Goal: Task Accomplishment & Management: Use online tool/utility

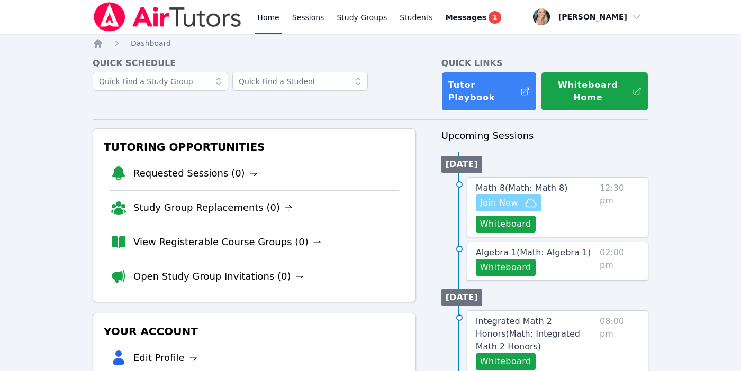
click at [515, 204] on span "Join Now" at bounding box center [499, 203] width 38 height 13
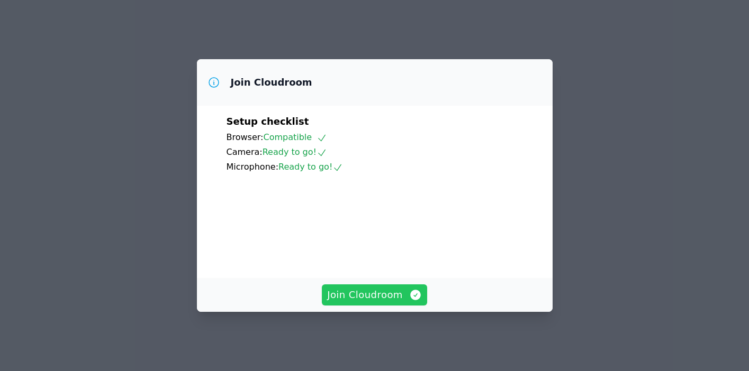
click at [376, 306] on button "Join Cloudroom" at bounding box center [374, 295] width 105 height 21
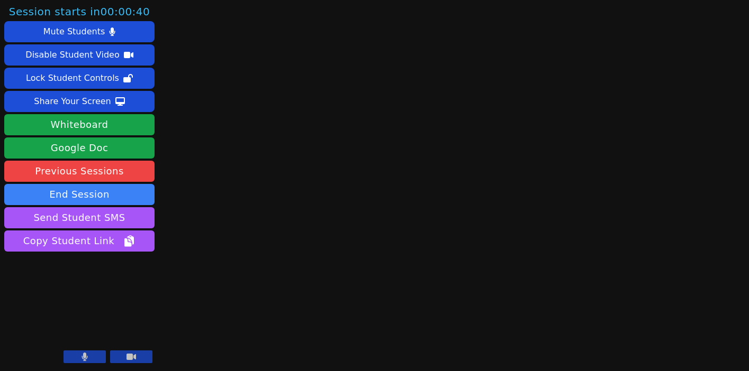
click at [134, 361] on icon at bounding box center [131, 357] width 10 height 8
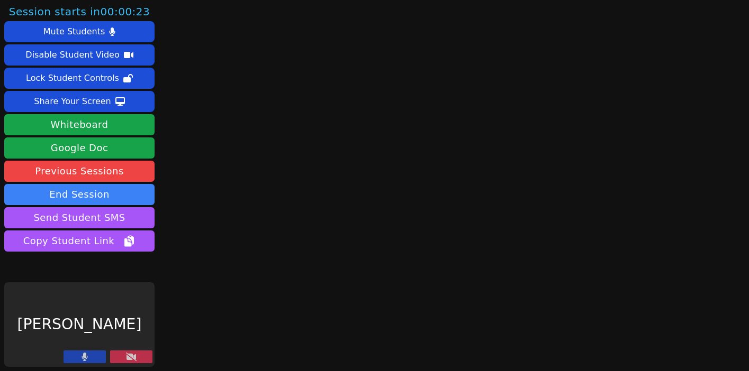
click at [134, 361] on icon at bounding box center [131, 357] width 11 height 8
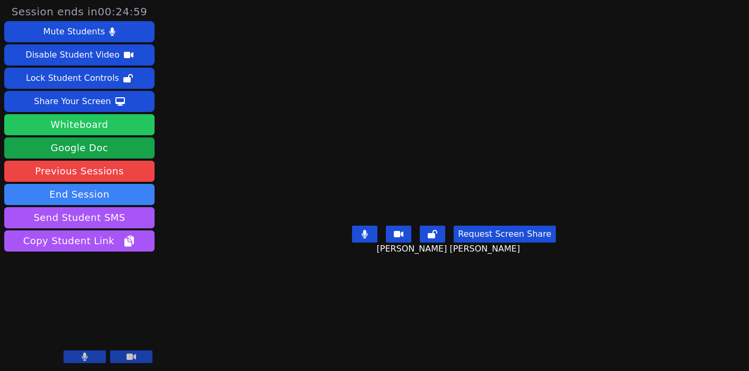
click at [103, 126] on button "Whiteboard" at bounding box center [79, 124] width 150 height 21
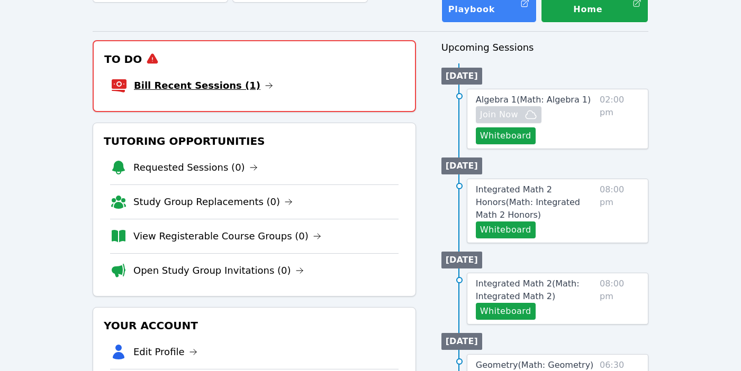
scroll to position [90, 0]
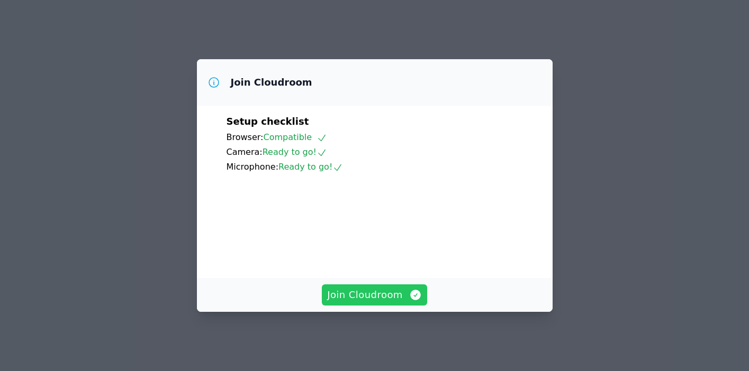
click at [365, 300] on span "Join Cloudroom" at bounding box center [374, 295] width 95 height 15
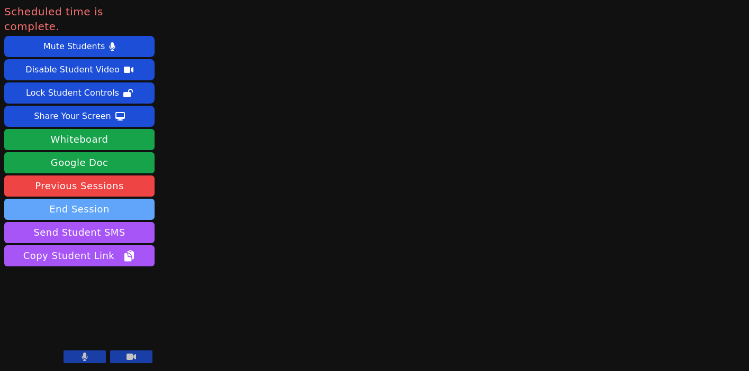
click at [71, 199] on button "End Session" at bounding box center [79, 209] width 150 height 21
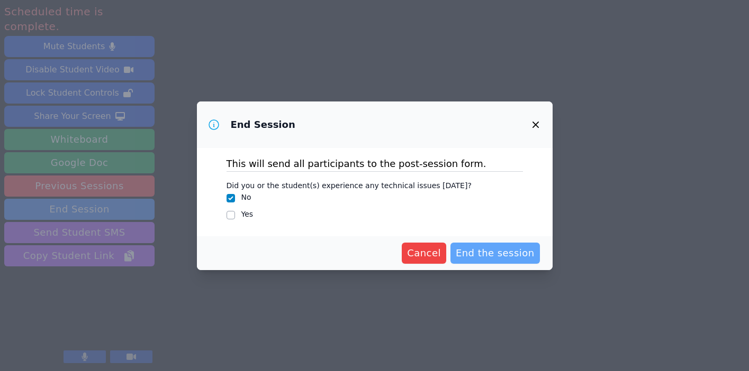
click at [503, 252] on span "End the session" at bounding box center [494, 253] width 79 height 15
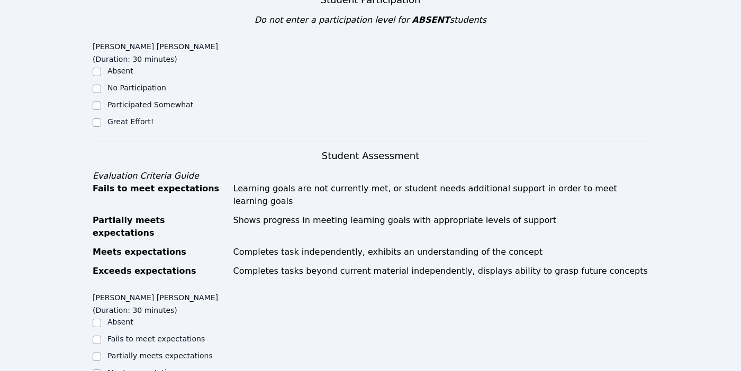
scroll to position [297, 0]
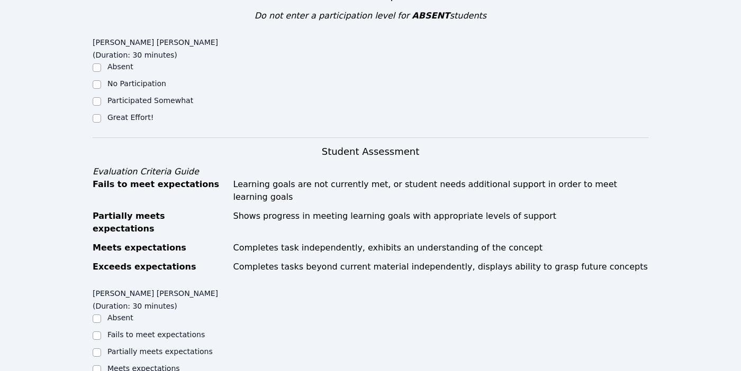
click at [110, 113] on label "Great Effort!" at bounding box center [130, 117] width 46 height 8
click at [101, 114] on input "Great Effort!" at bounding box center [97, 118] width 8 height 8
checkbox input "true"
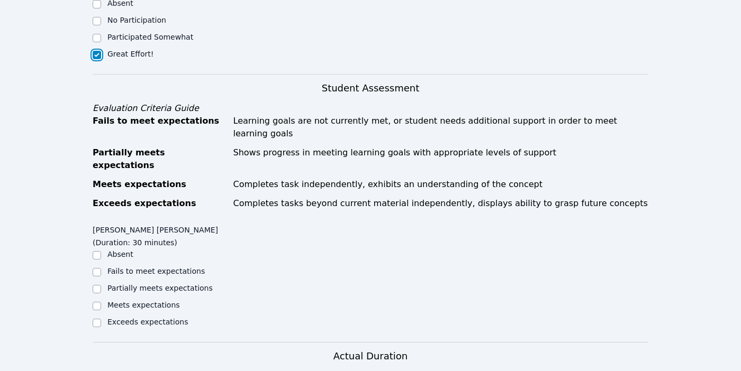
scroll to position [376, 0]
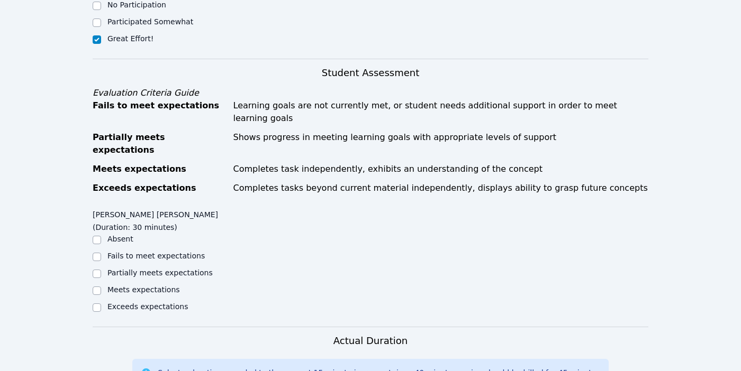
click at [111, 286] on label "Meets expectations" at bounding box center [143, 290] width 72 height 8
click at [101, 287] on input "Meets expectations" at bounding box center [97, 291] width 8 height 8
checkbox input "true"
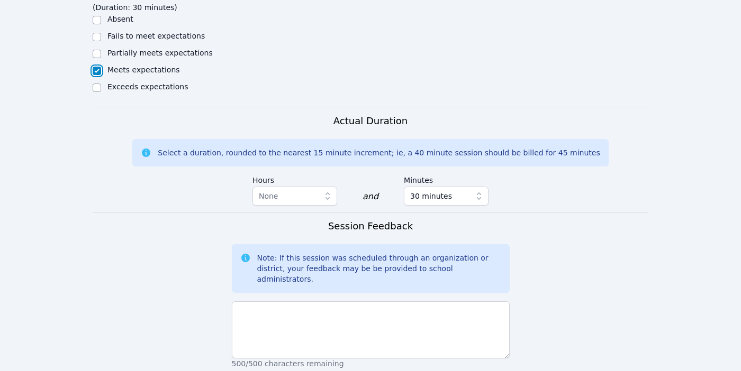
scroll to position [640, 0]
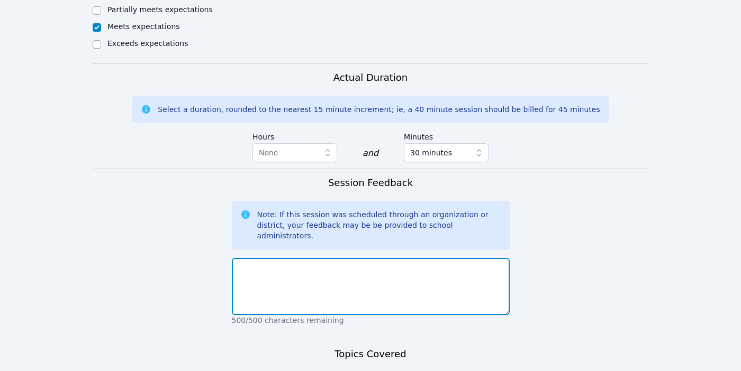
click at [305, 258] on textarea at bounding box center [371, 286] width 278 height 57
type textarea "f"
click at [375, 258] on textarea "First session with Jenna! We worked on slope, y intercept" at bounding box center [371, 286] width 278 height 57
click at [475, 258] on textarea "First session with Jenna! We worked on finding slope, y intercept" at bounding box center [371, 286] width 278 height 57
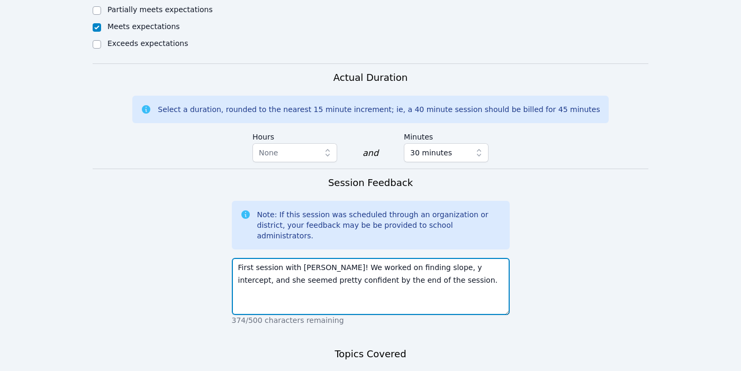
drag, startPoint x: 385, startPoint y: 232, endPoint x: 409, endPoint y: 232, distance: 23.8
click at [409, 258] on textarea "First session with Jenna! We worked on finding slope, y intercept, and she seem…" at bounding box center [371, 286] width 278 height 57
drag, startPoint x: 281, startPoint y: 220, endPoint x: 254, endPoint y: 220, distance: 26.5
click at [254, 258] on textarea "First session with Jenna! We worked on finding slope, y intercept, and she seem…" at bounding box center [371, 286] width 278 height 57
click at [457, 258] on textarea "First session with Jenna! We worked on finding slope, y intercept, and she seem…" at bounding box center [371, 286] width 278 height 57
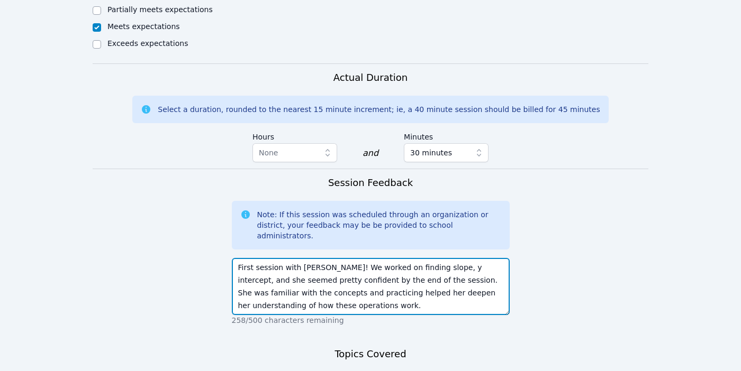
type textarea "First session with Jenna! We worked on finding slope, y intercept, and she seem…"
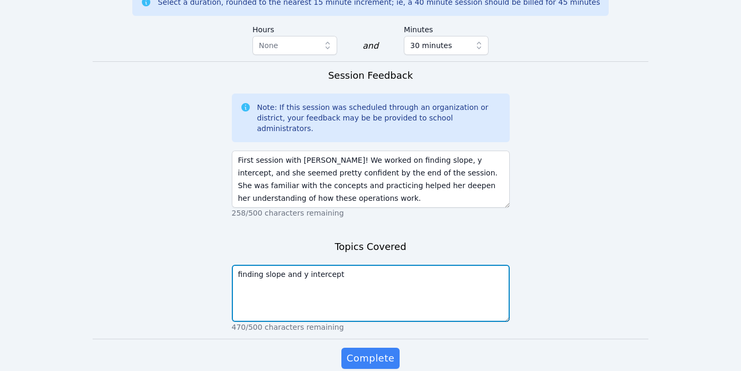
type textarea "finding slope and y intercept"
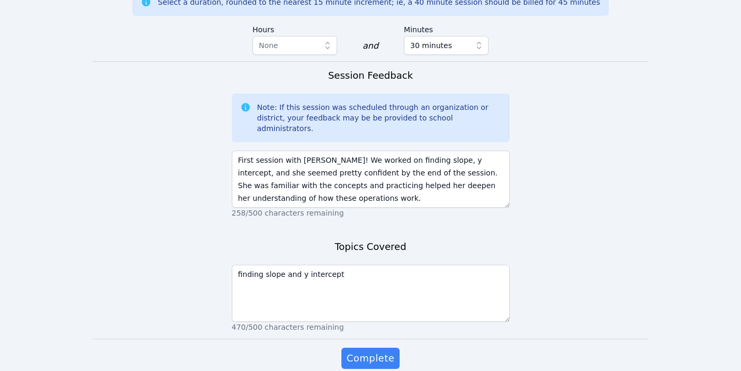
click at [365, 348] on div "Complete" at bounding box center [371, 369] width 278 height 42
click at [368, 351] on span "Complete" at bounding box center [370, 358] width 48 height 15
